Goal: Check status: Check status

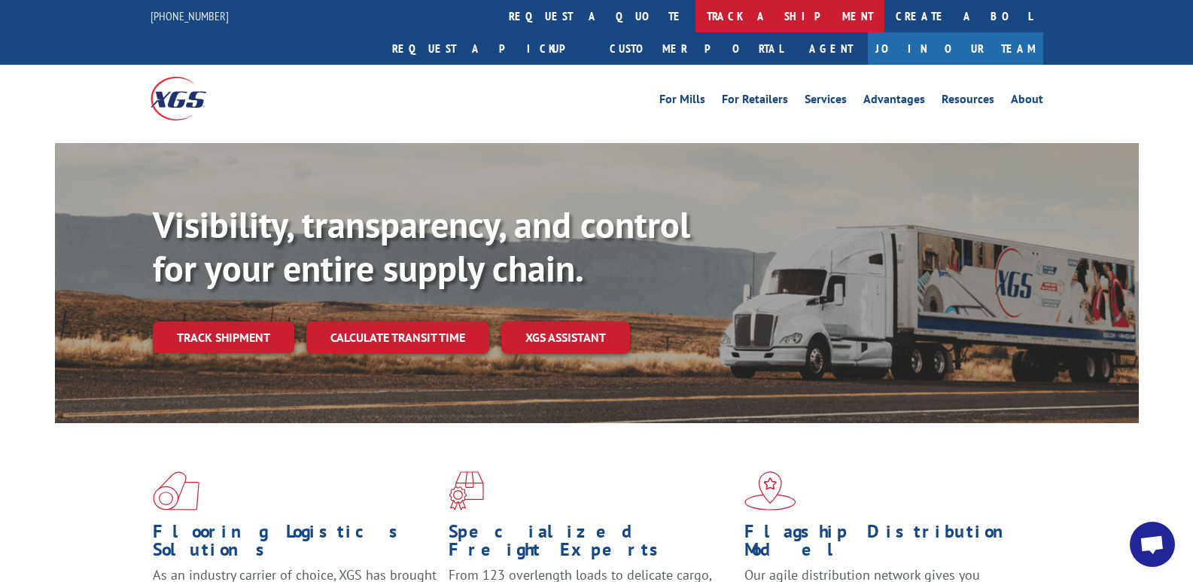
click at [696, 11] on link "track a shipment" at bounding box center [790, 16] width 189 height 32
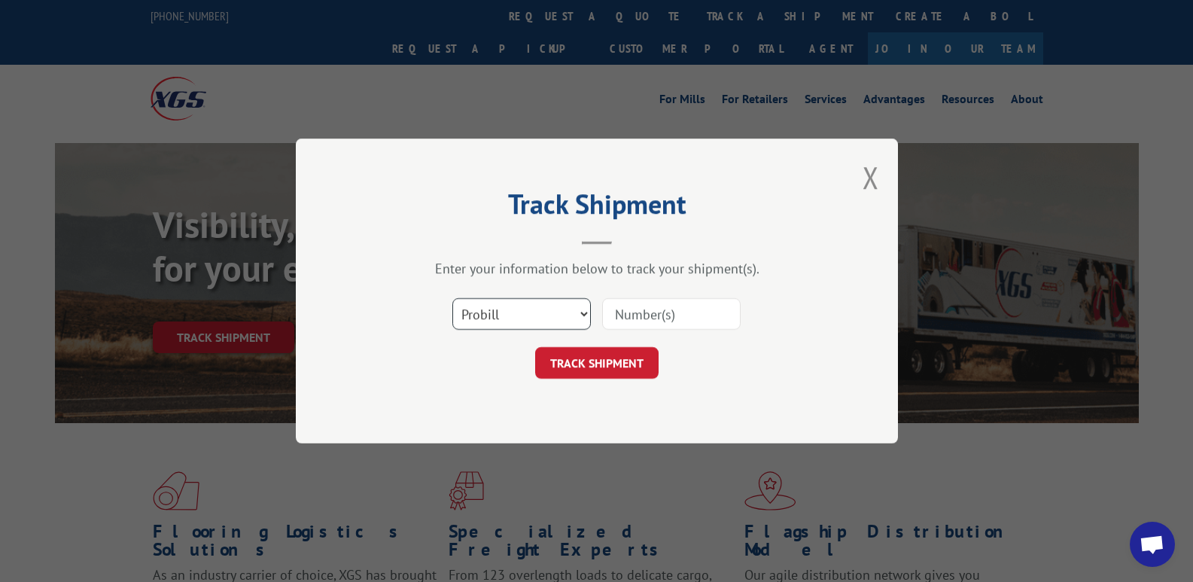
click at [567, 314] on select "Select category... Probill BOL PO" at bounding box center [521, 314] width 139 height 32
select select "po"
click at [452, 298] on select "Select category... Probill BOL PO" at bounding box center [521, 314] width 139 height 32
drag, startPoint x: 645, startPoint y: 322, endPoint x: 655, endPoint y: 315, distance: 11.9
click at [645, 322] on input at bounding box center [671, 314] width 139 height 32
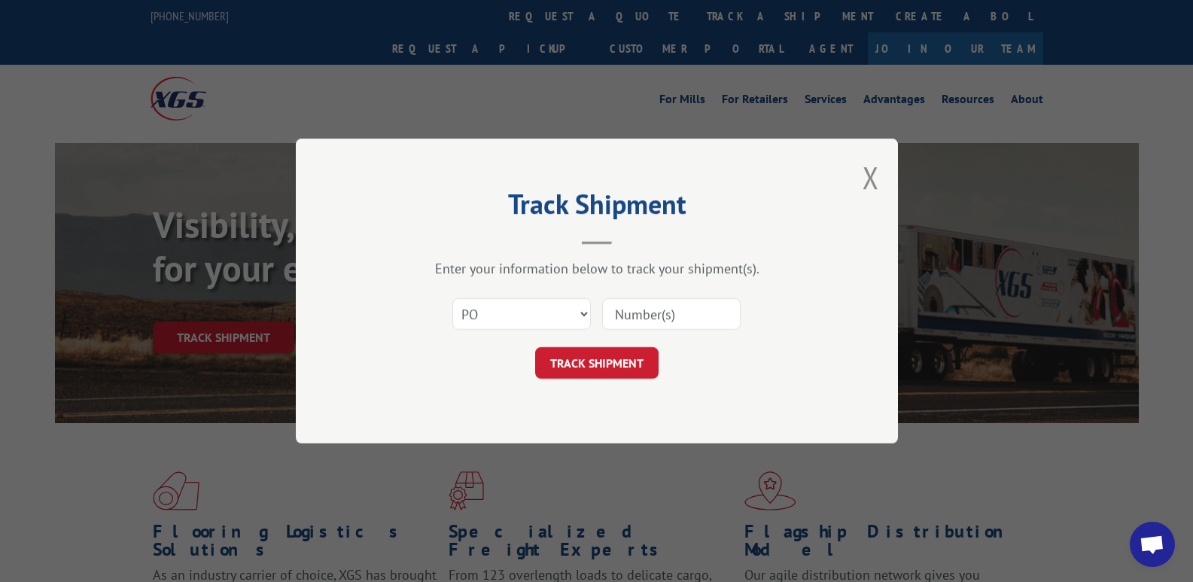
paste input "61516231"
type input "61516231"
click button "TRACK SHIPMENT" at bounding box center [596, 363] width 123 height 32
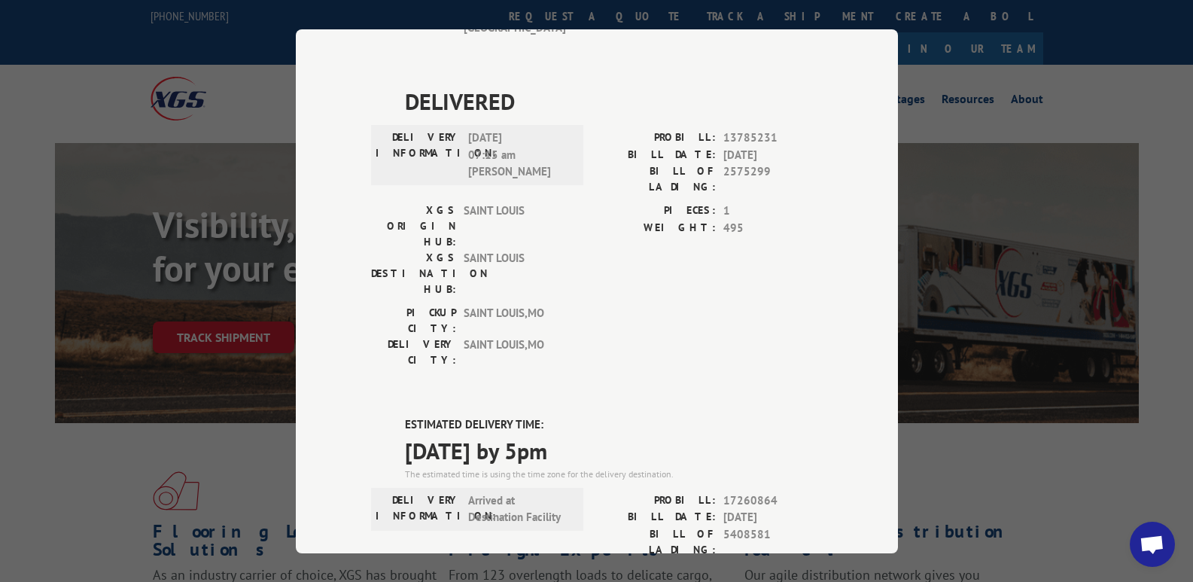
scroll to position [376, 0]
